Goal: Register for event/course

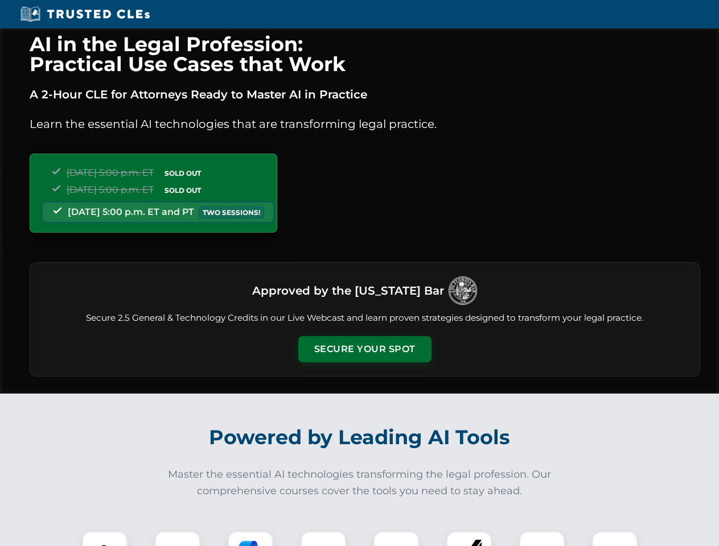
click at [364, 349] on button "Secure Your Spot" at bounding box center [364, 349] width 133 height 26
click at [105, 539] on img at bounding box center [104, 554] width 33 height 33
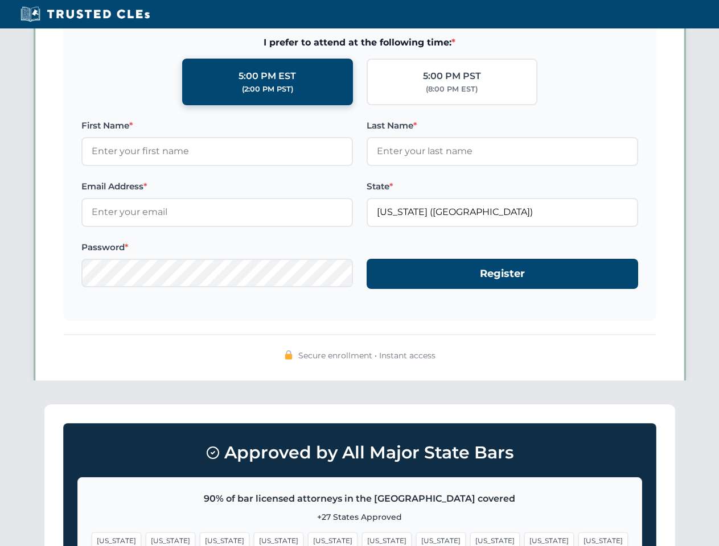
click at [416, 539] on span "[US_STATE]" at bounding box center [441, 541] width 50 height 17
click at [524, 539] on span "[US_STATE]" at bounding box center [549, 541] width 50 height 17
